Goal: Check status: Check status

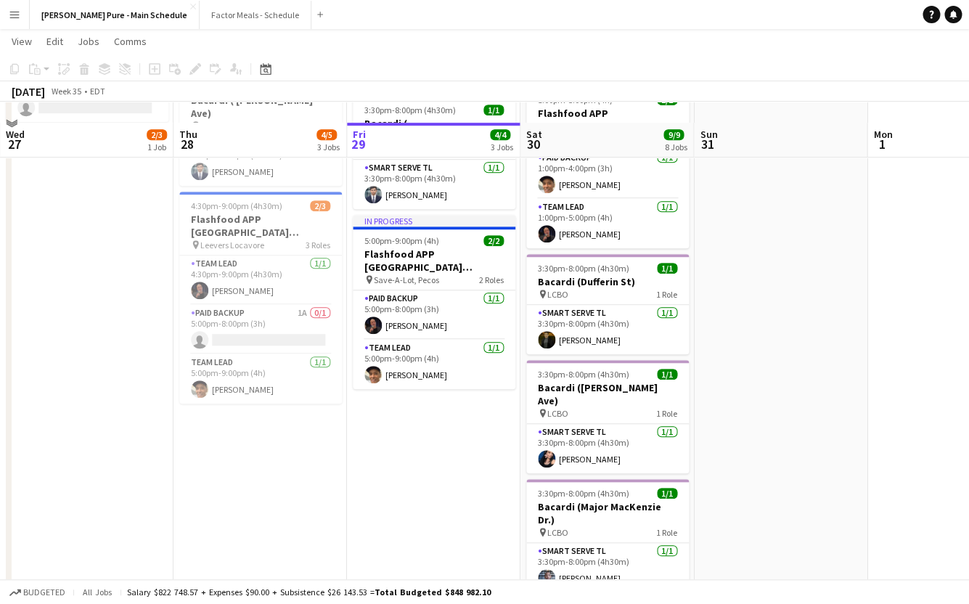
scroll to position [227, 0]
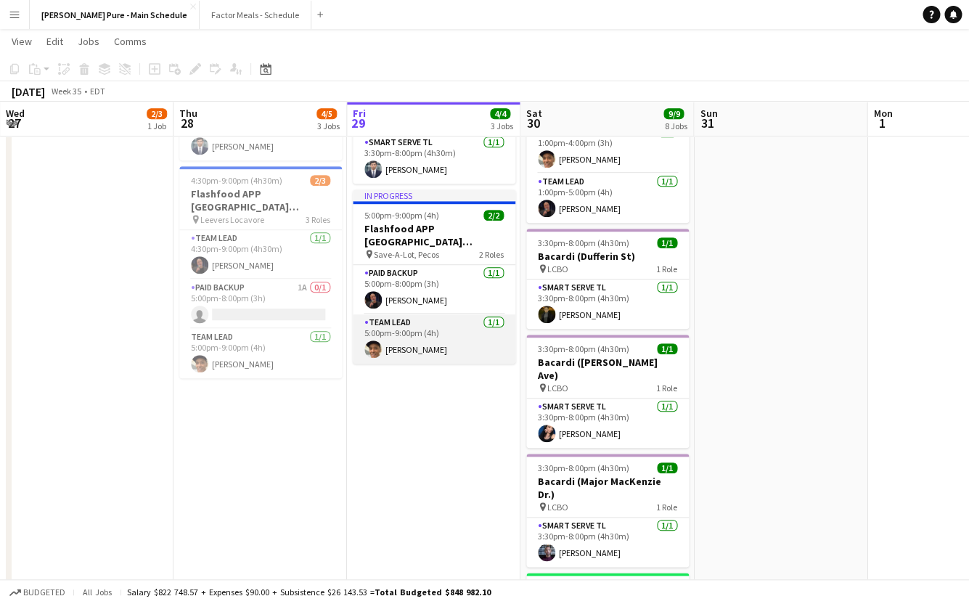
click at [415, 314] on app-card-role "Team Lead [DATE] 5:00pm-9:00pm (4h) [PERSON_NAME]" at bounding box center [434, 338] width 163 height 49
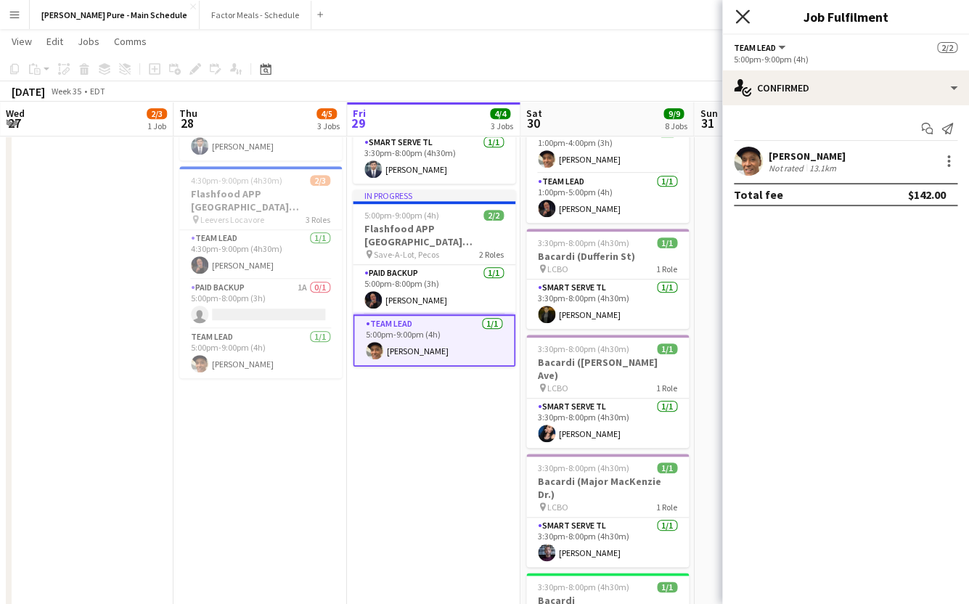
click at [740, 12] on icon "Close pop-in" at bounding box center [743, 16] width 14 height 14
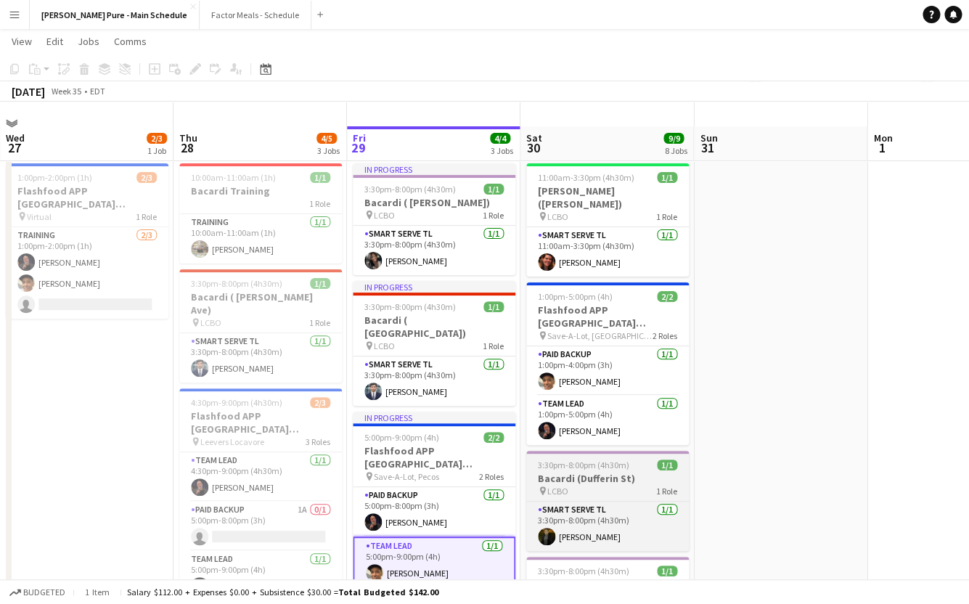
scroll to position [0, 0]
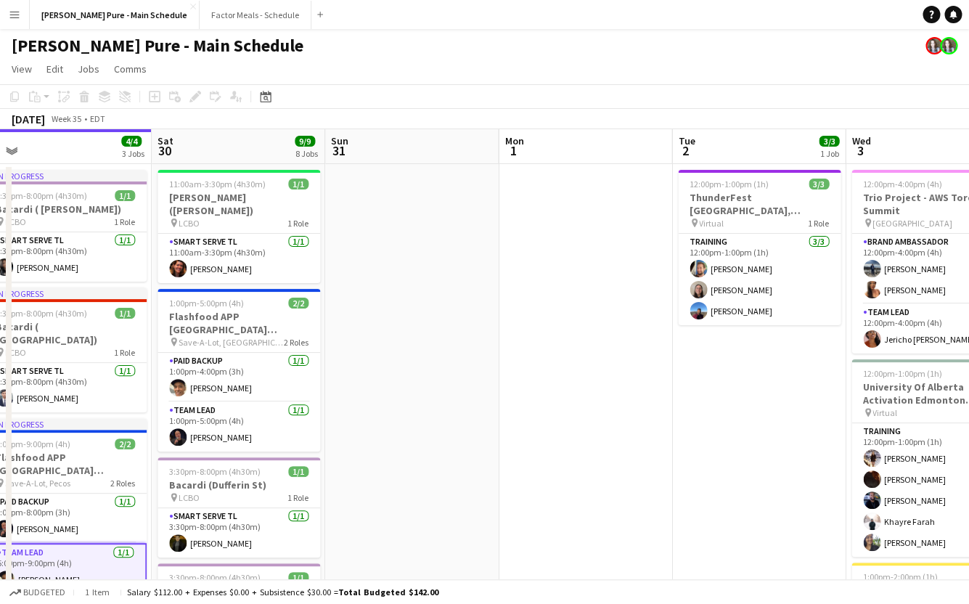
drag, startPoint x: 784, startPoint y: 313, endPoint x: 415, endPoint y: 315, distance: 368.9
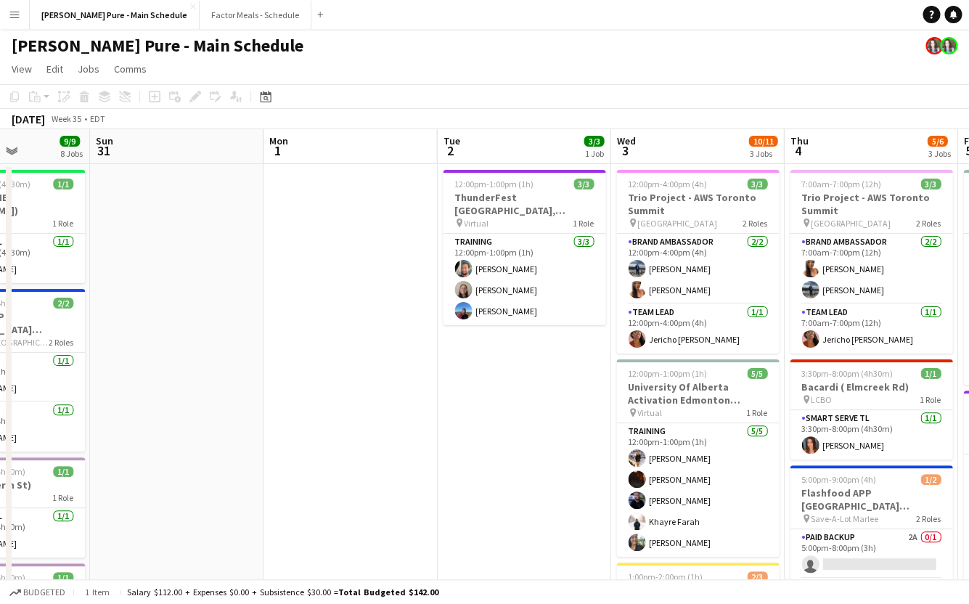
scroll to position [0, 612]
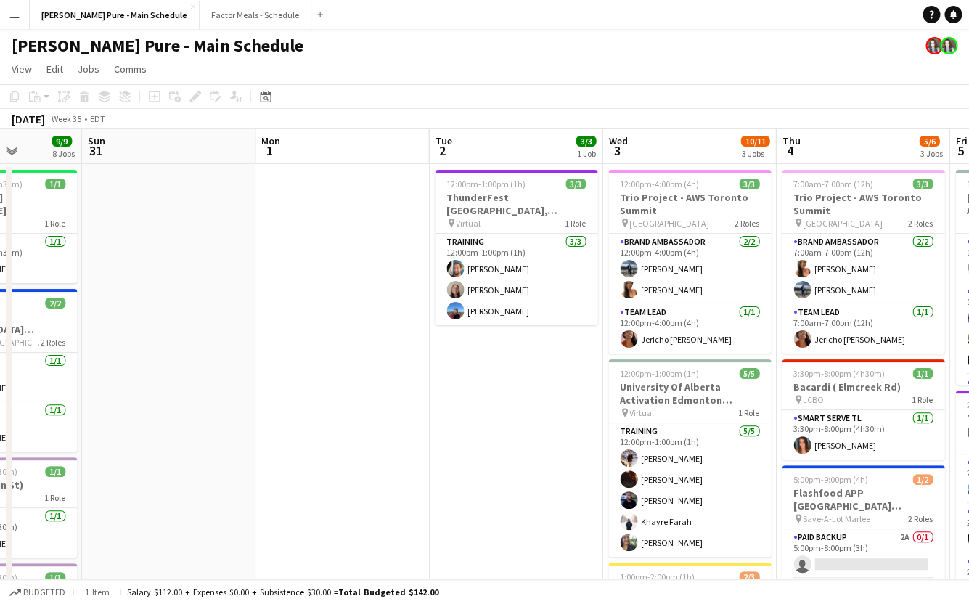
drag, startPoint x: 638, startPoint y: 375, endPoint x: 405, endPoint y: 356, distance: 233.9
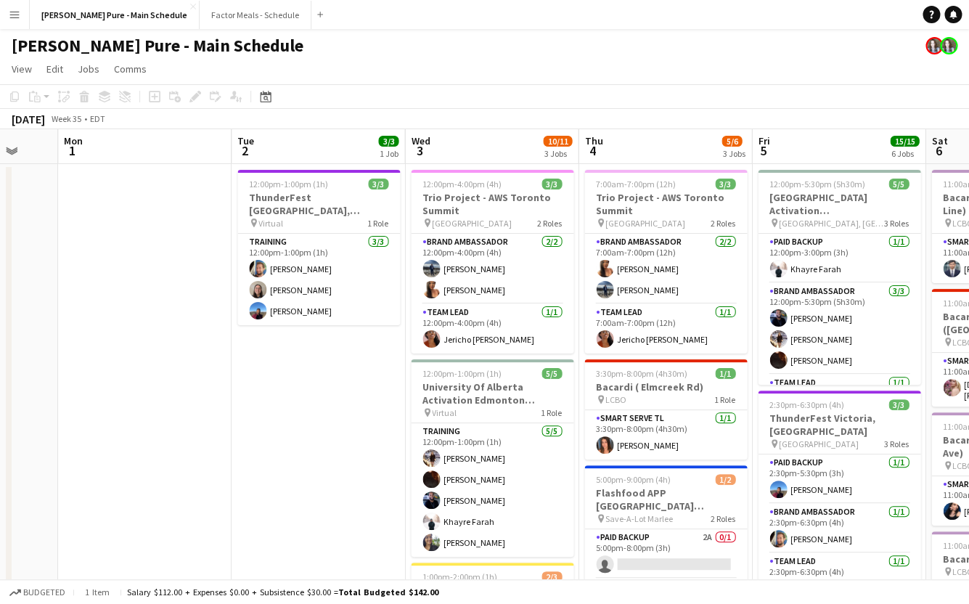
scroll to position [0, 641]
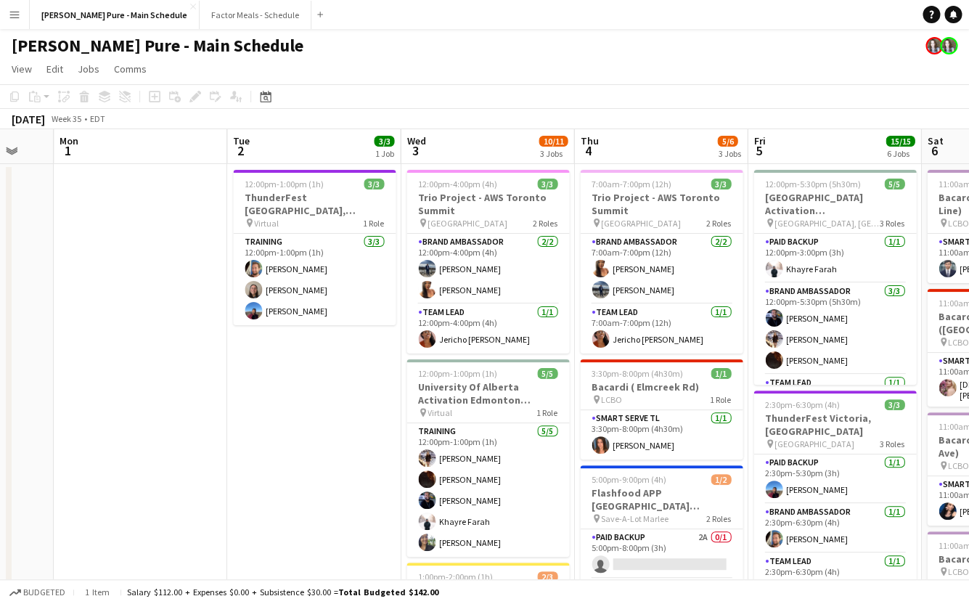
drag, startPoint x: 464, startPoint y: 446, endPoint x: 262, endPoint y: 439, distance: 202.0
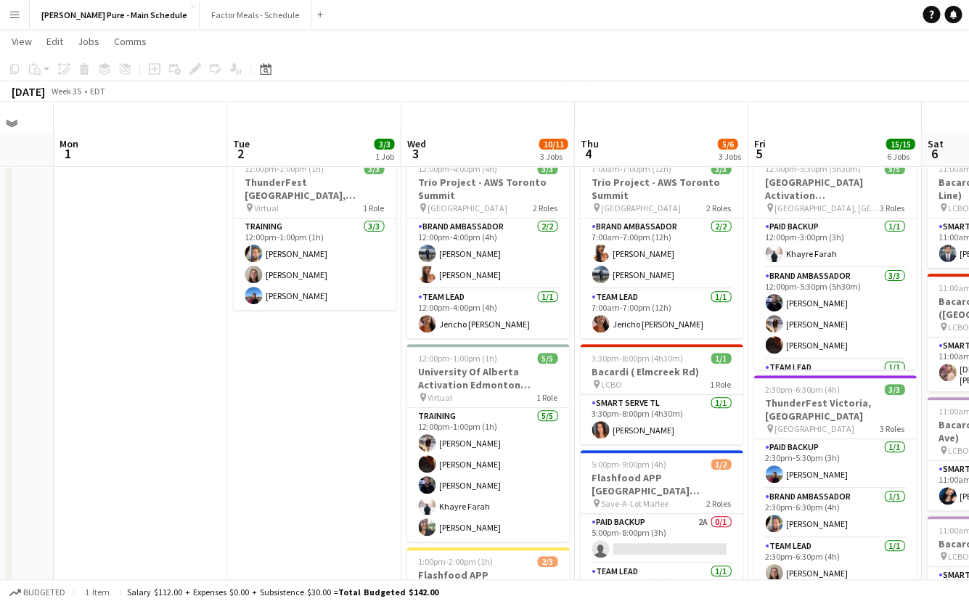
scroll to position [0, 0]
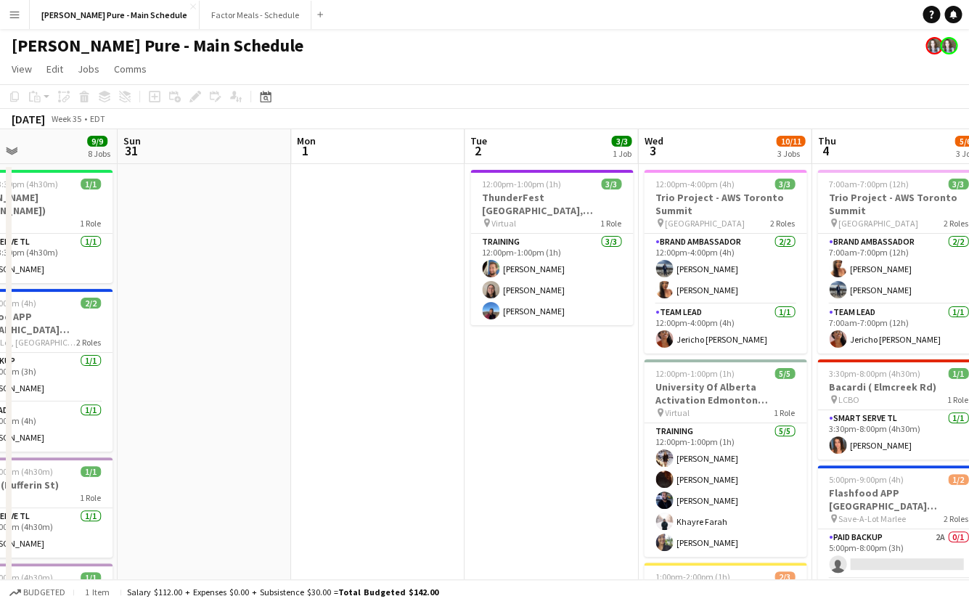
drag, startPoint x: 162, startPoint y: 431, endPoint x: 574, endPoint y: 426, distance: 411.8
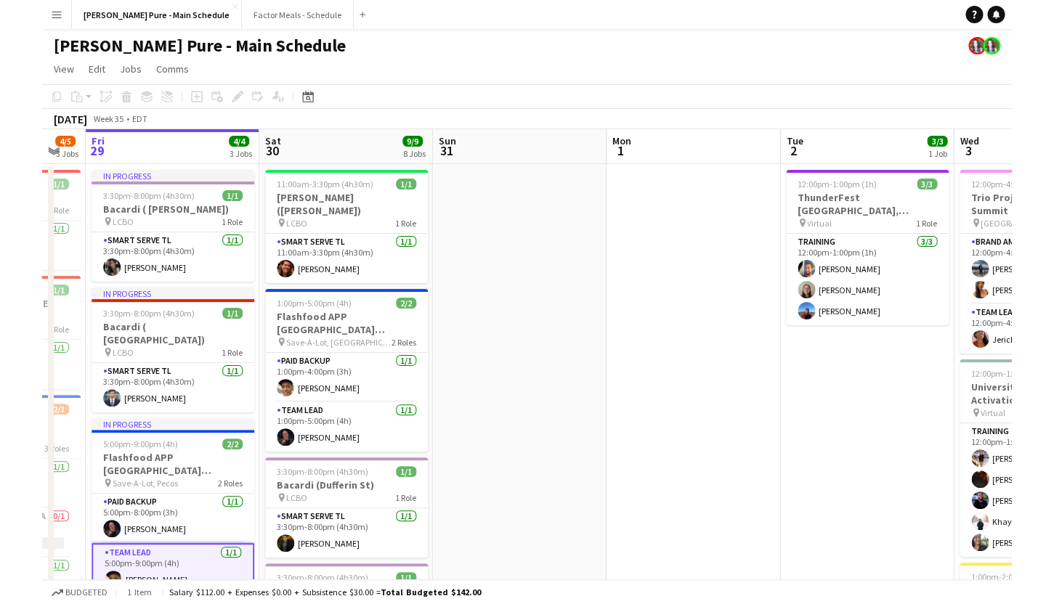
scroll to position [0, 341]
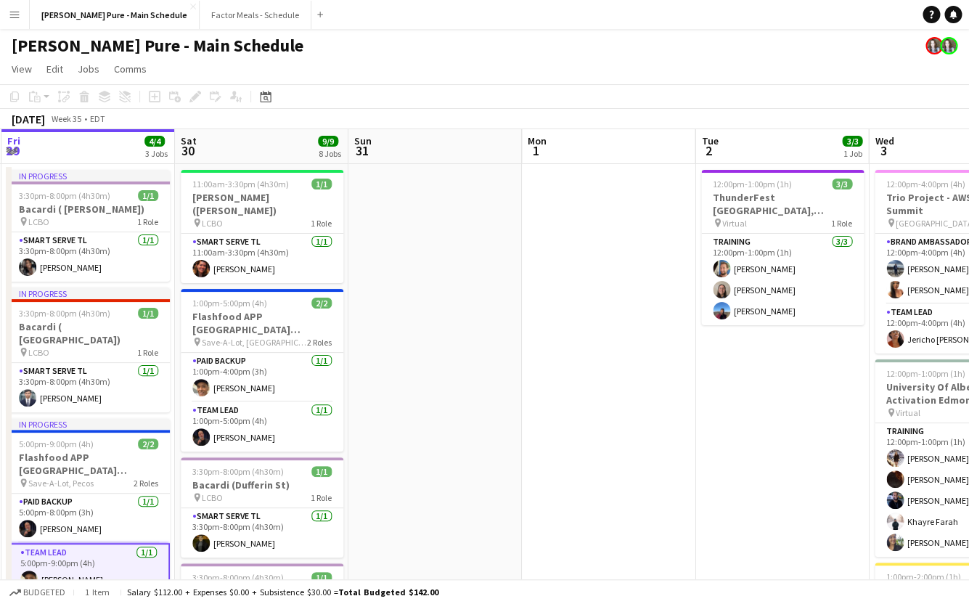
drag, startPoint x: 397, startPoint y: 432, endPoint x: 635, endPoint y: 426, distance: 237.6
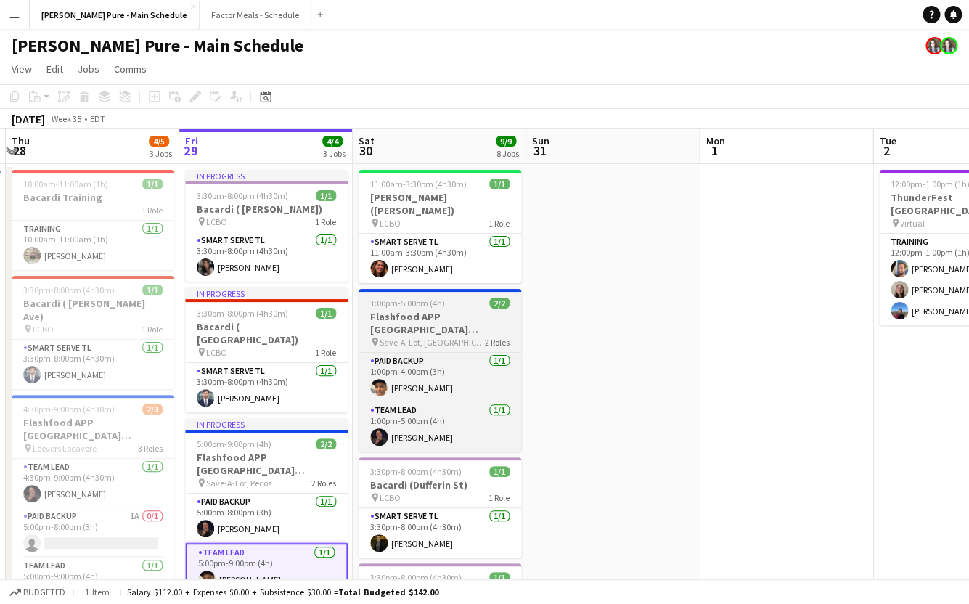
click at [439, 298] on span "1:00pm-5:00pm (4h)" at bounding box center [407, 303] width 75 height 11
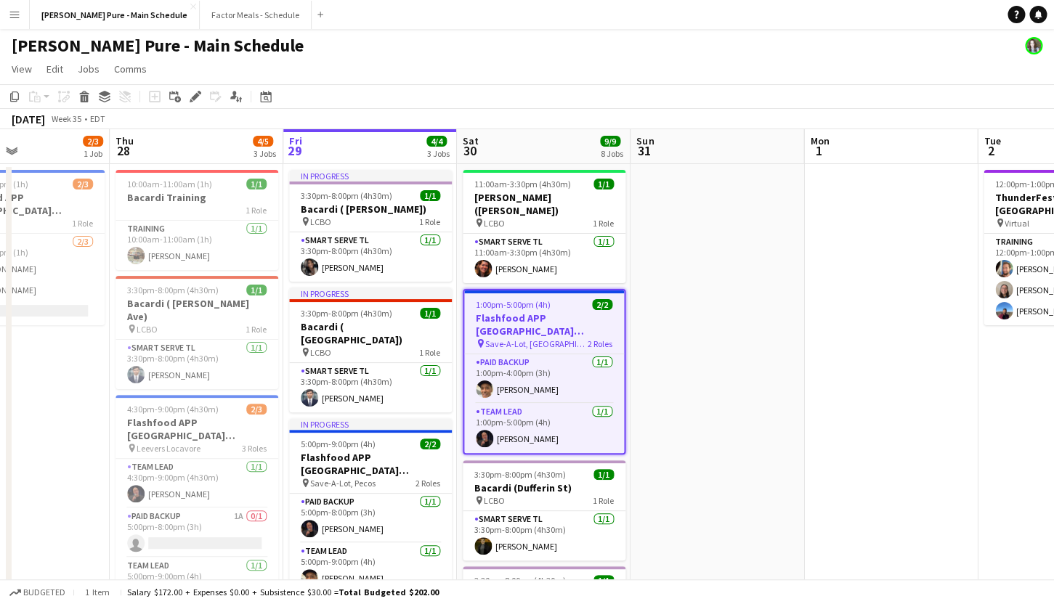
scroll to position [0, 552]
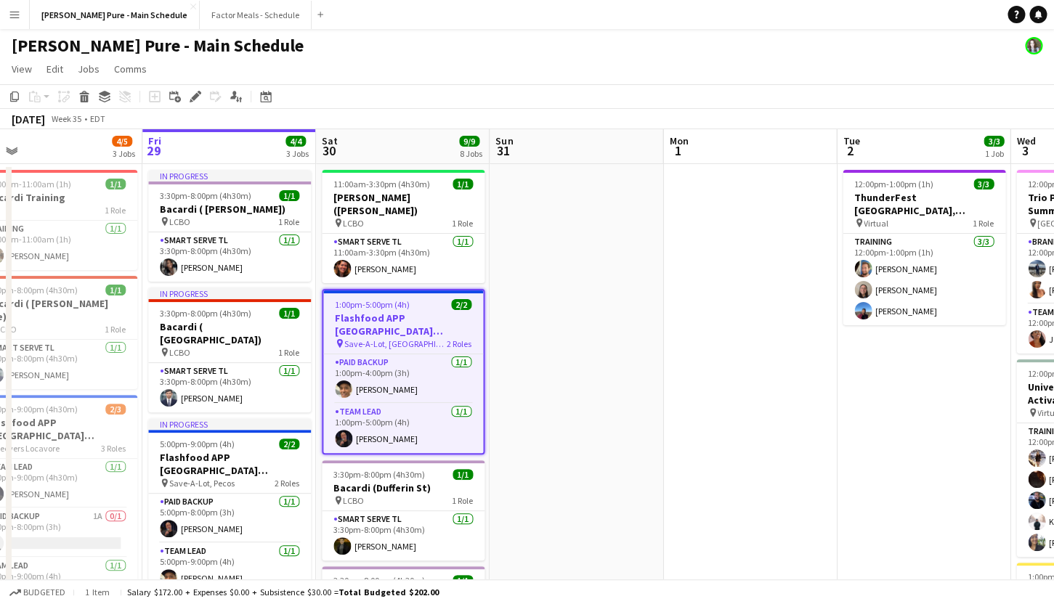
drag, startPoint x: 822, startPoint y: 261, endPoint x: 264, endPoint y: 214, distance: 559.7
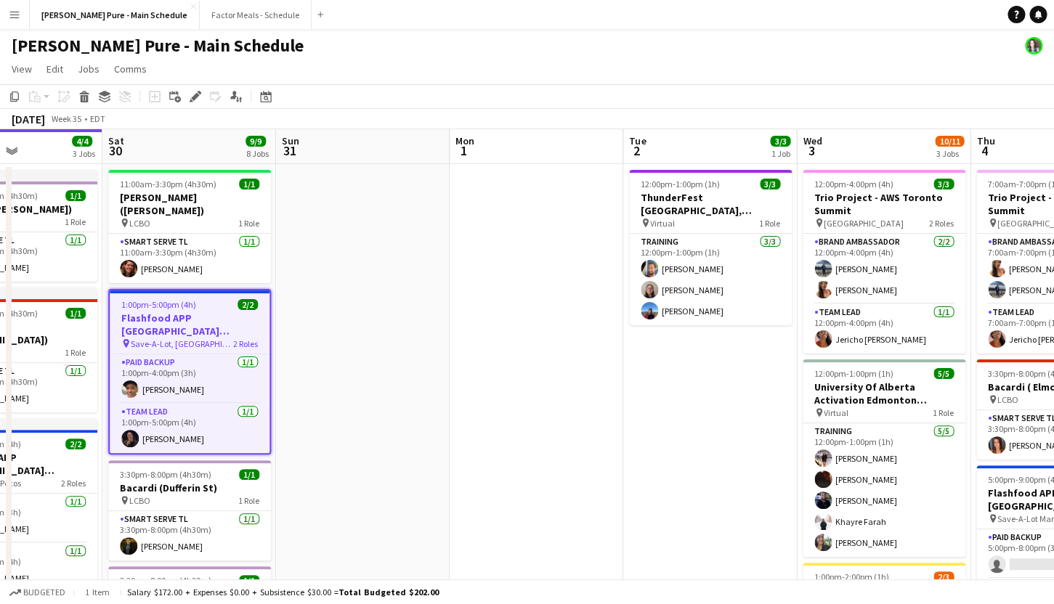
scroll to position [0, 428]
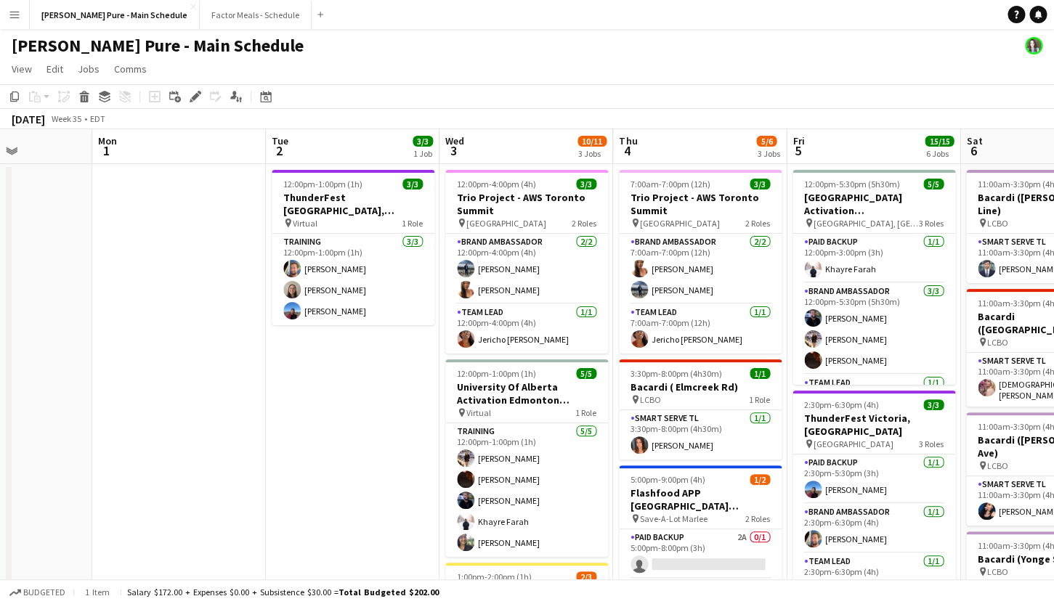
drag, startPoint x: 475, startPoint y: 357, endPoint x: 251, endPoint y: 353, distance: 223.7
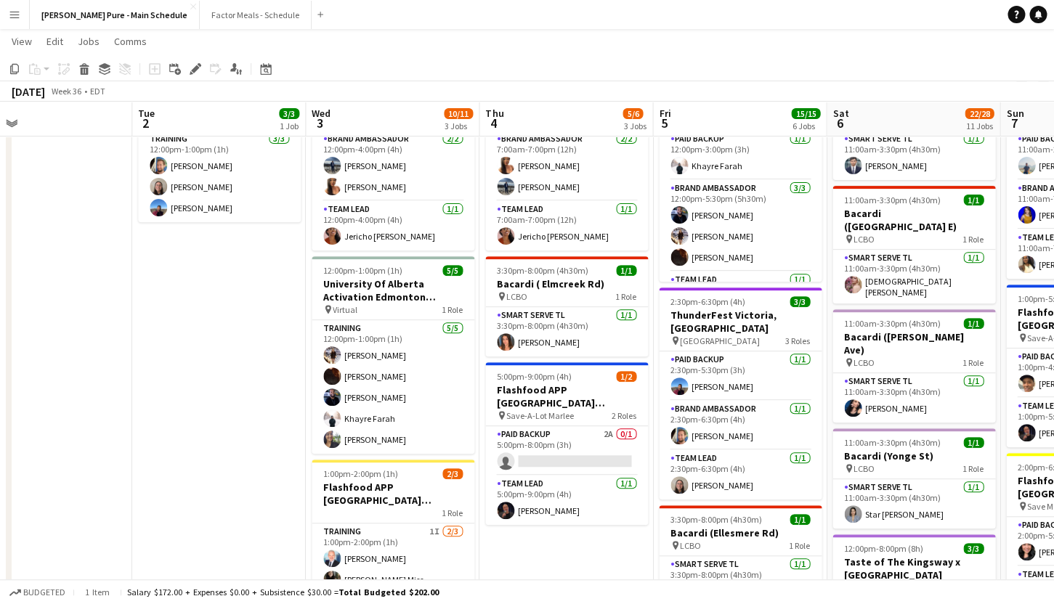
scroll to position [0, 564]
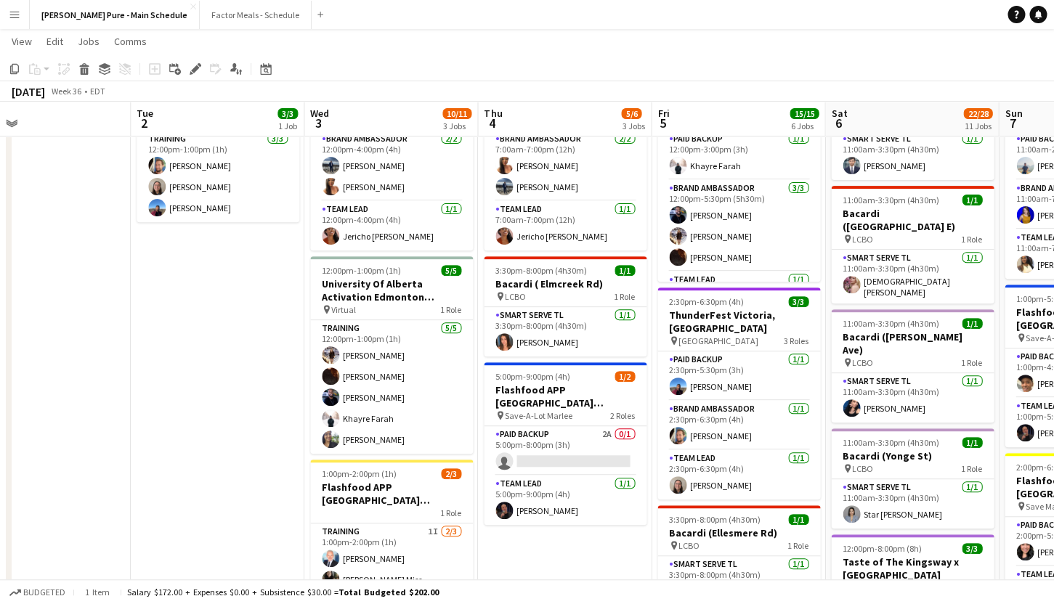
drag, startPoint x: 704, startPoint y: 538, endPoint x: 569, endPoint y: 542, distance: 135.1
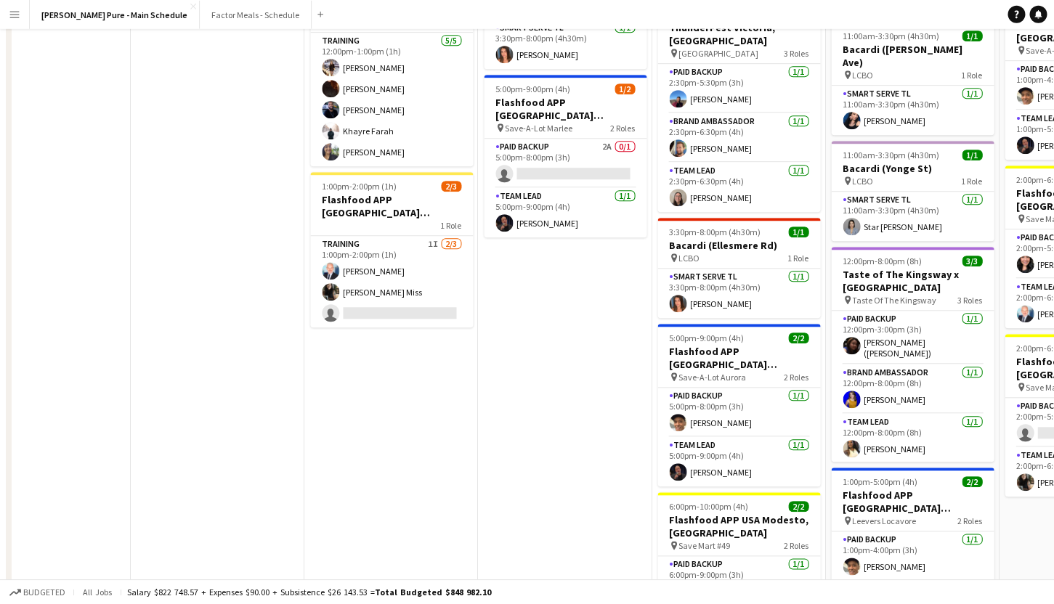
scroll to position [0, 0]
